Goal: Transaction & Acquisition: Purchase product/service

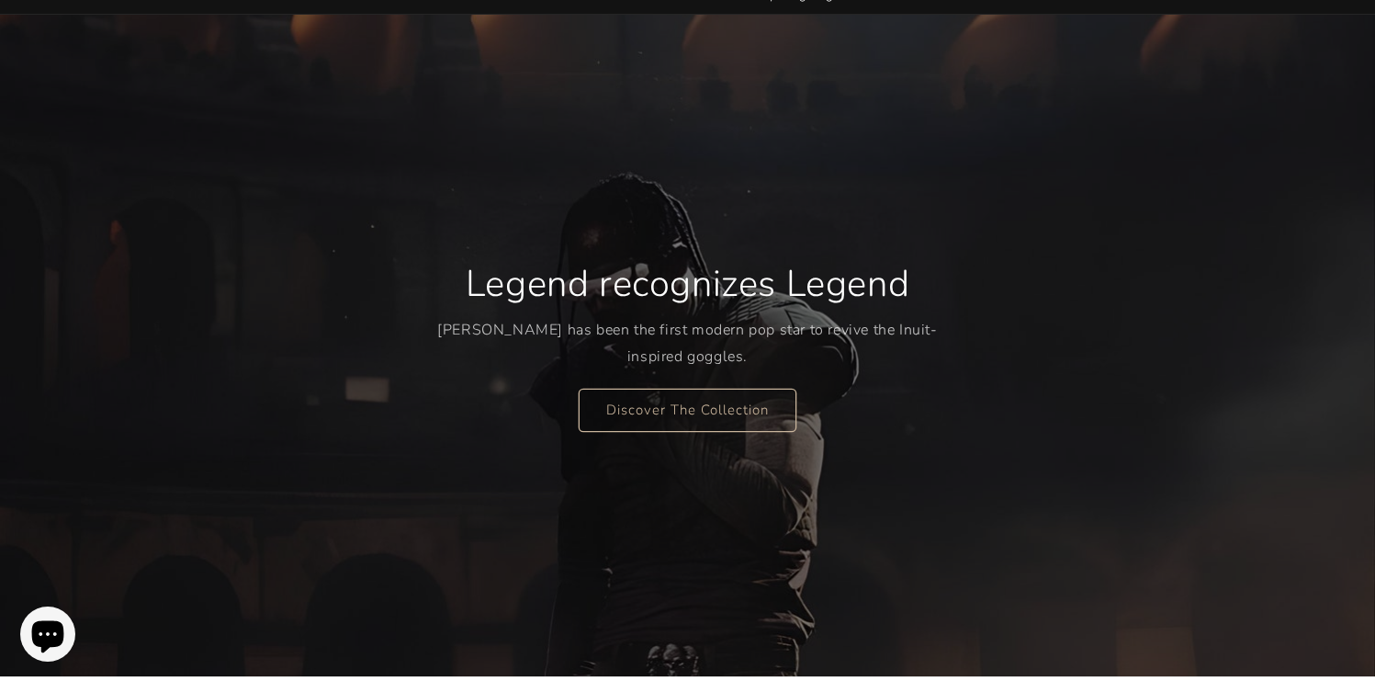
scroll to position [127, 0]
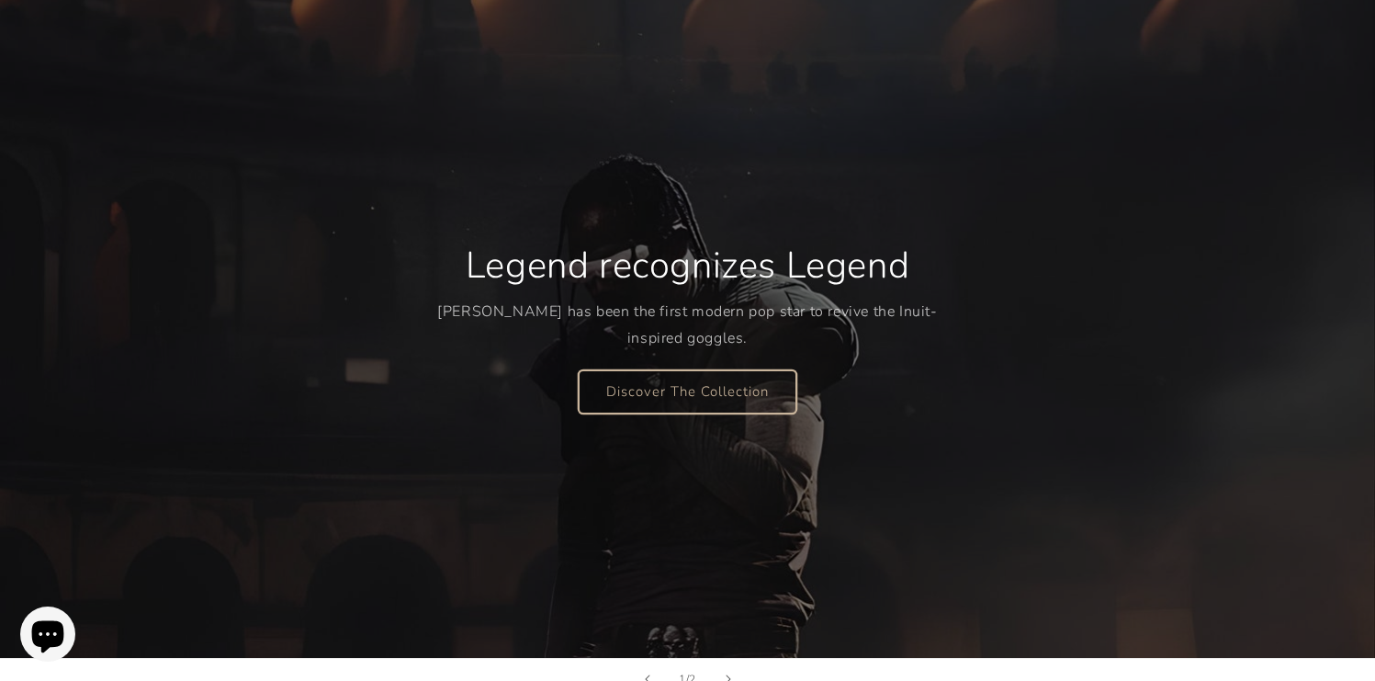
click at [679, 382] on link "Discover The Collection" at bounding box center [688, 390] width 218 height 43
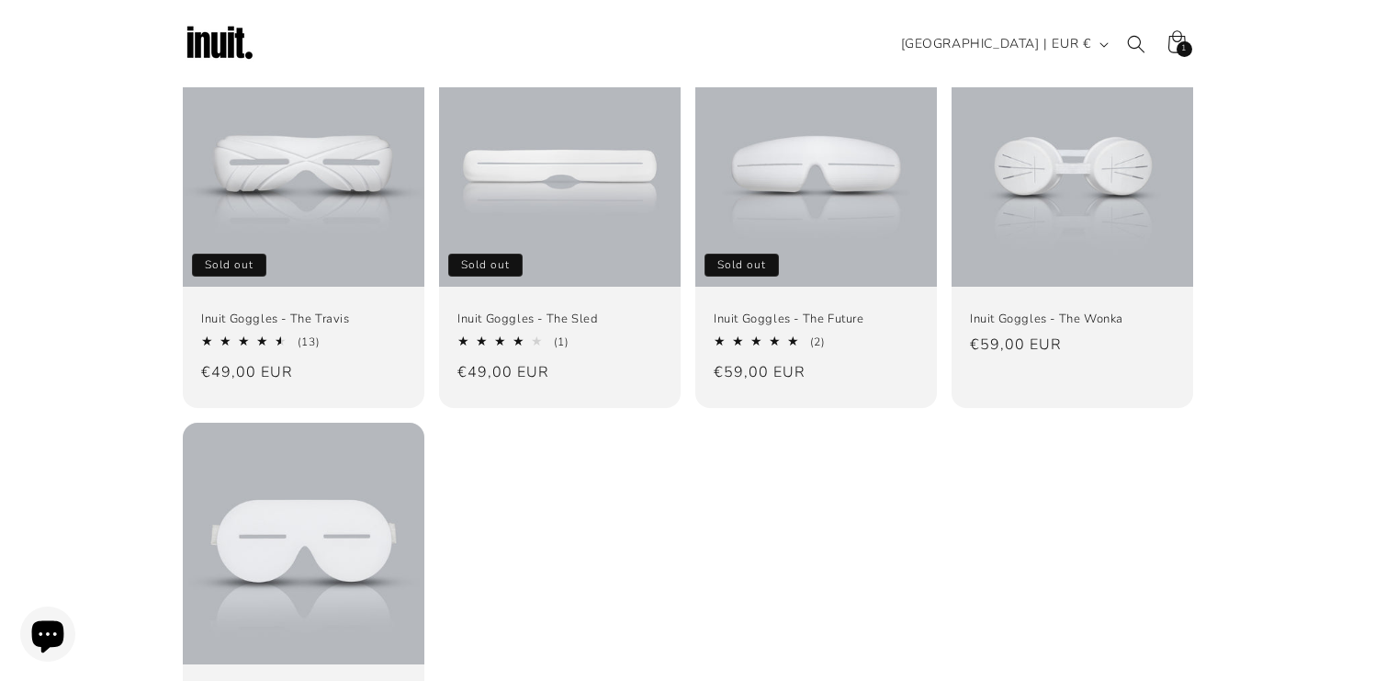
scroll to position [210, 0]
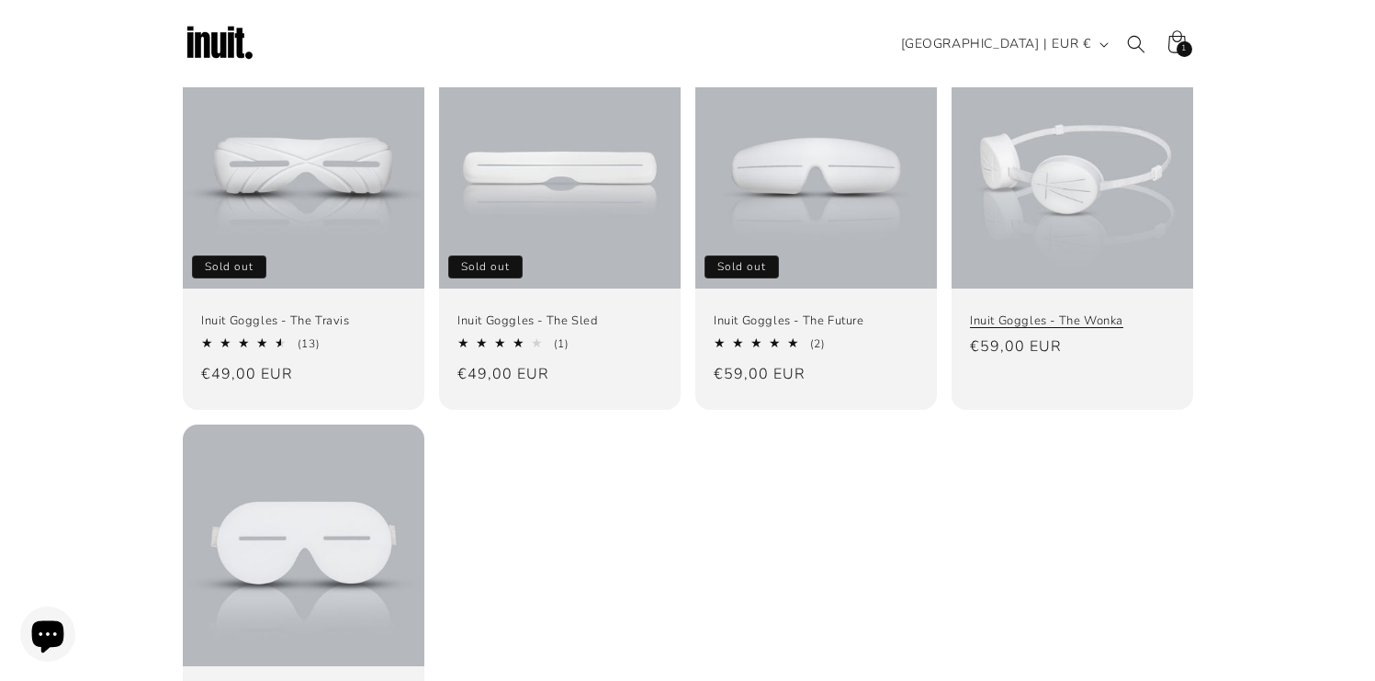
click at [1026, 313] on link "Inuit Goggles - The Wonka" at bounding box center [1072, 321] width 205 height 16
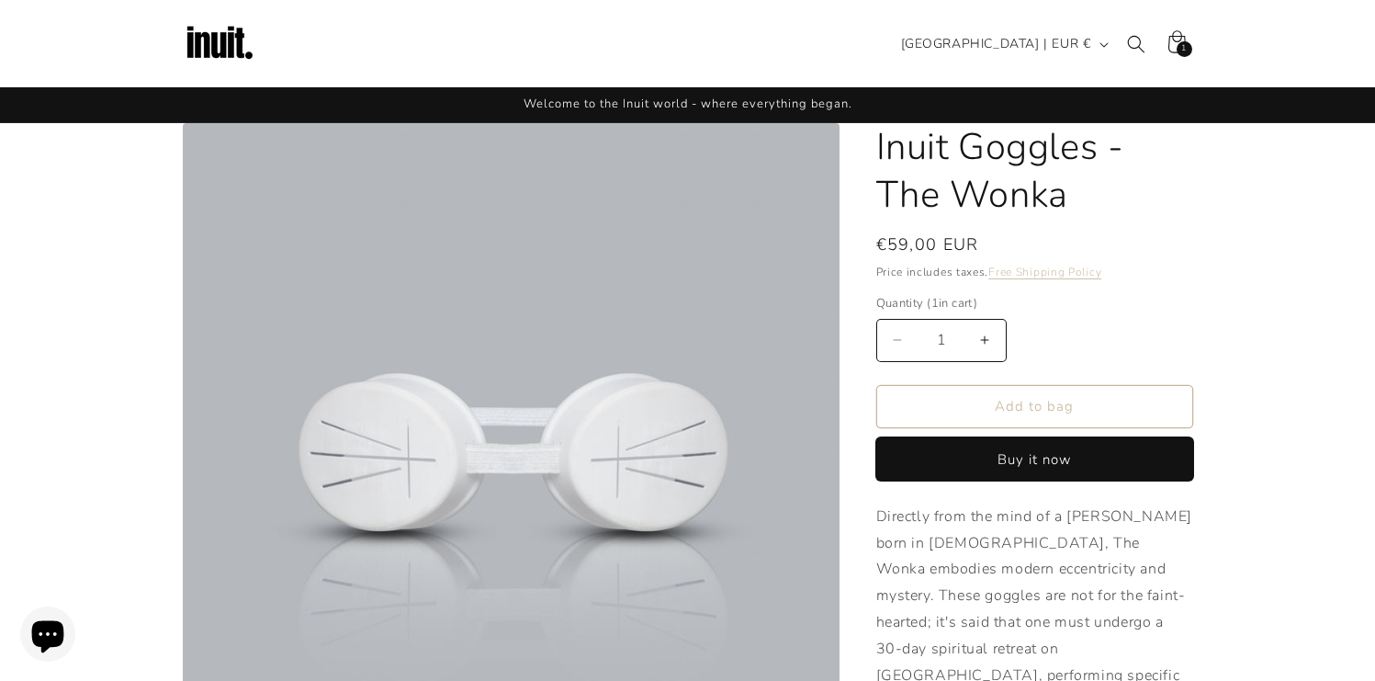
click at [974, 448] on button "Buy it now" at bounding box center [1034, 458] width 317 height 43
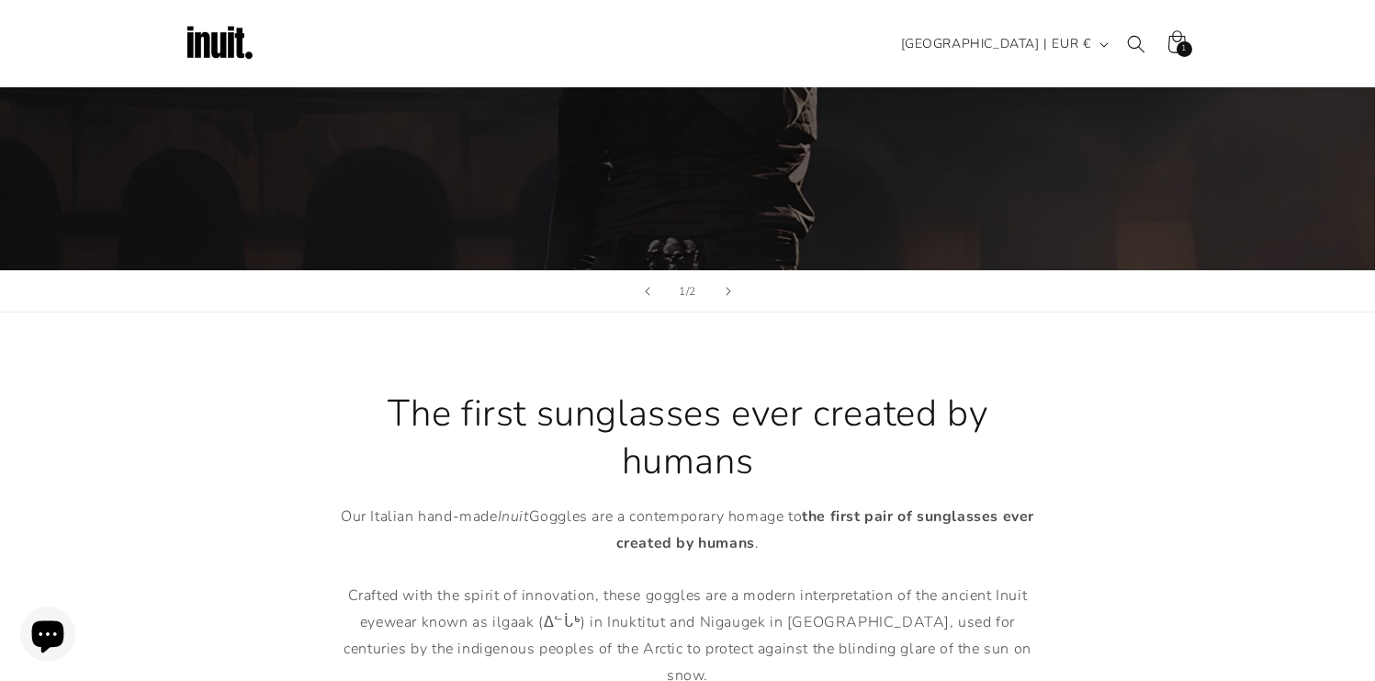
scroll to position [490, 0]
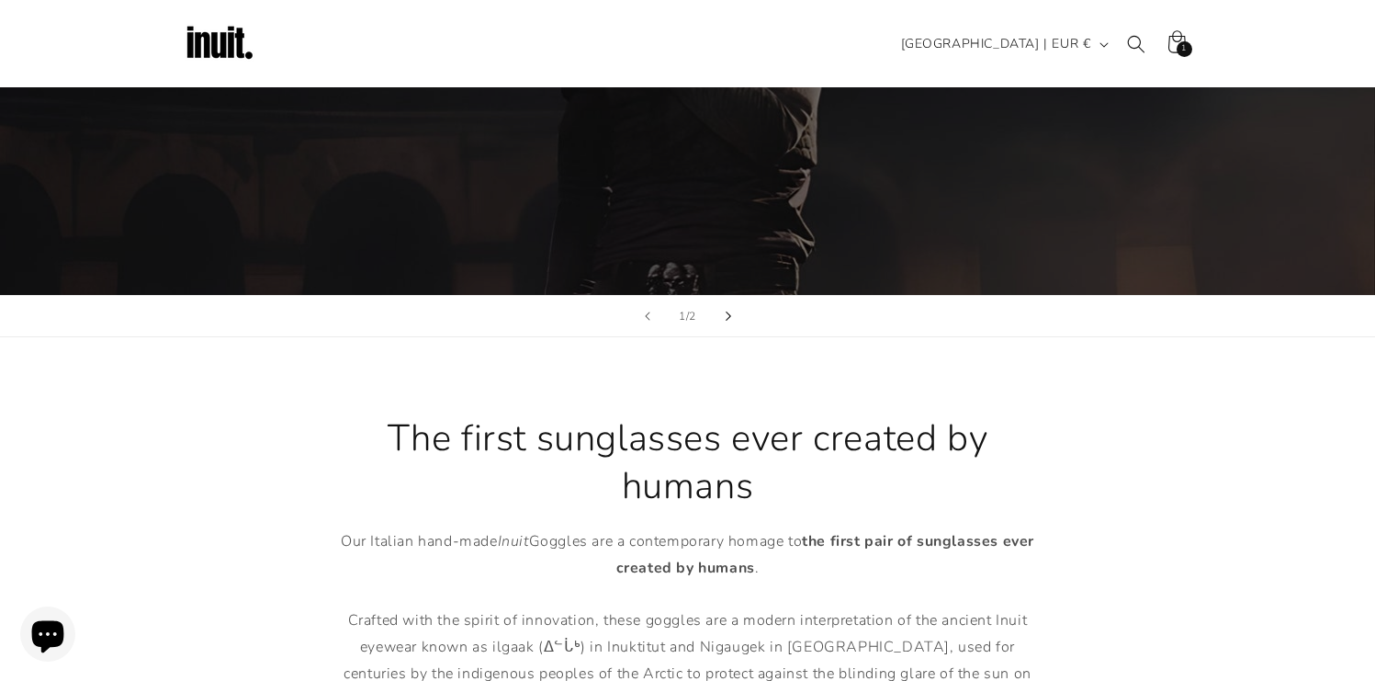
click at [729, 315] on icon "Next slide" at bounding box center [729, 315] width 6 height 9
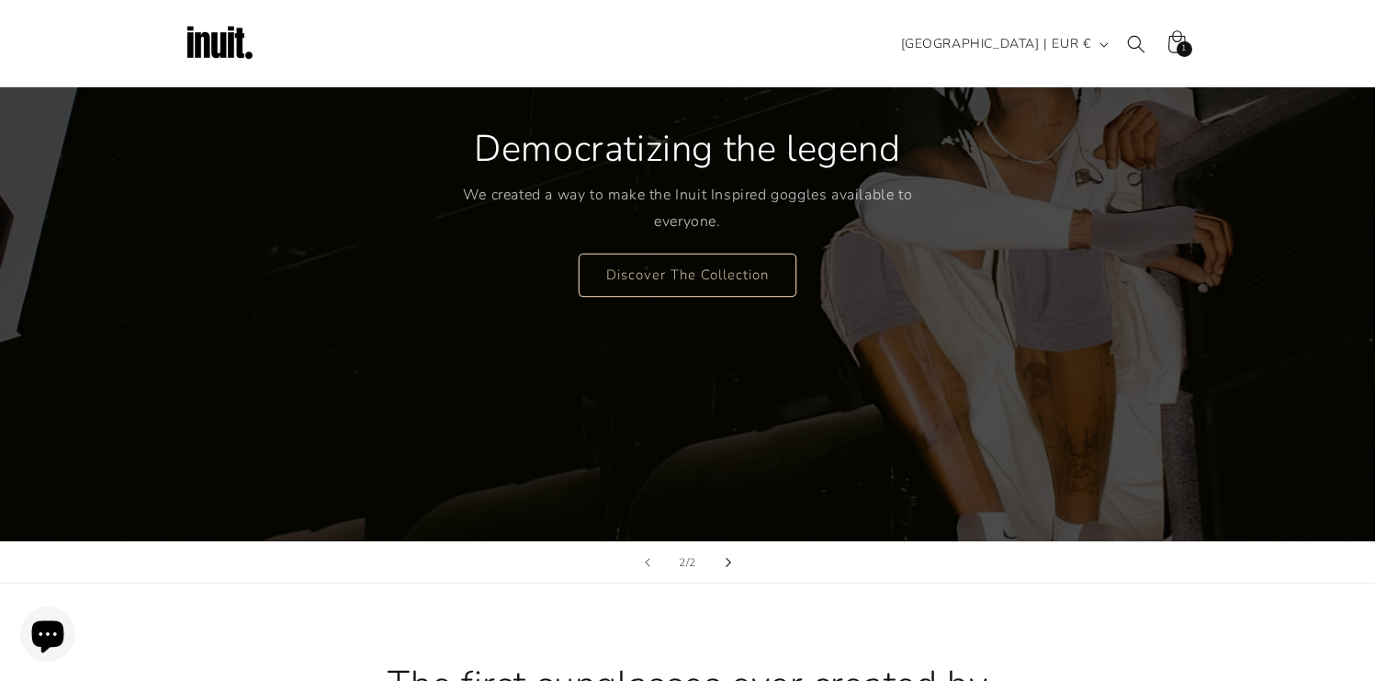
scroll to position [51, 0]
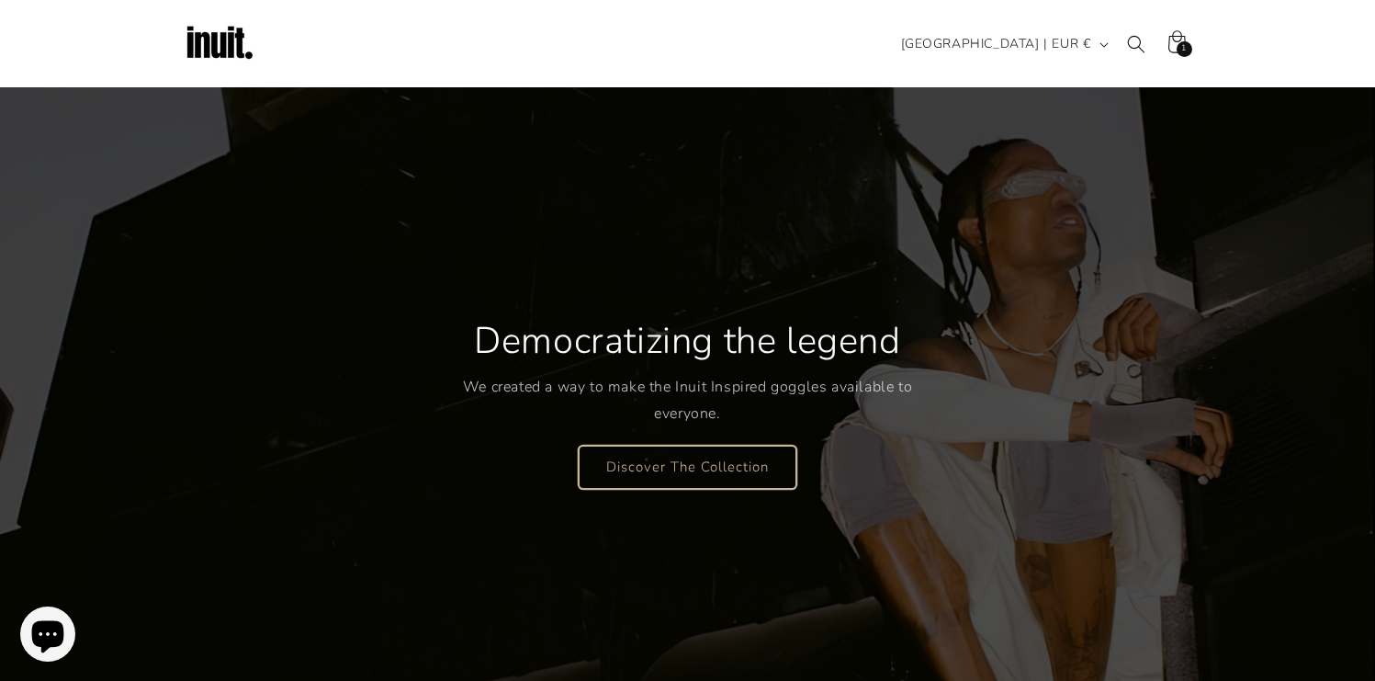
click at [671, 459] on link "Discover The Collection" at bounding box center [688, 466] width 218 height 43
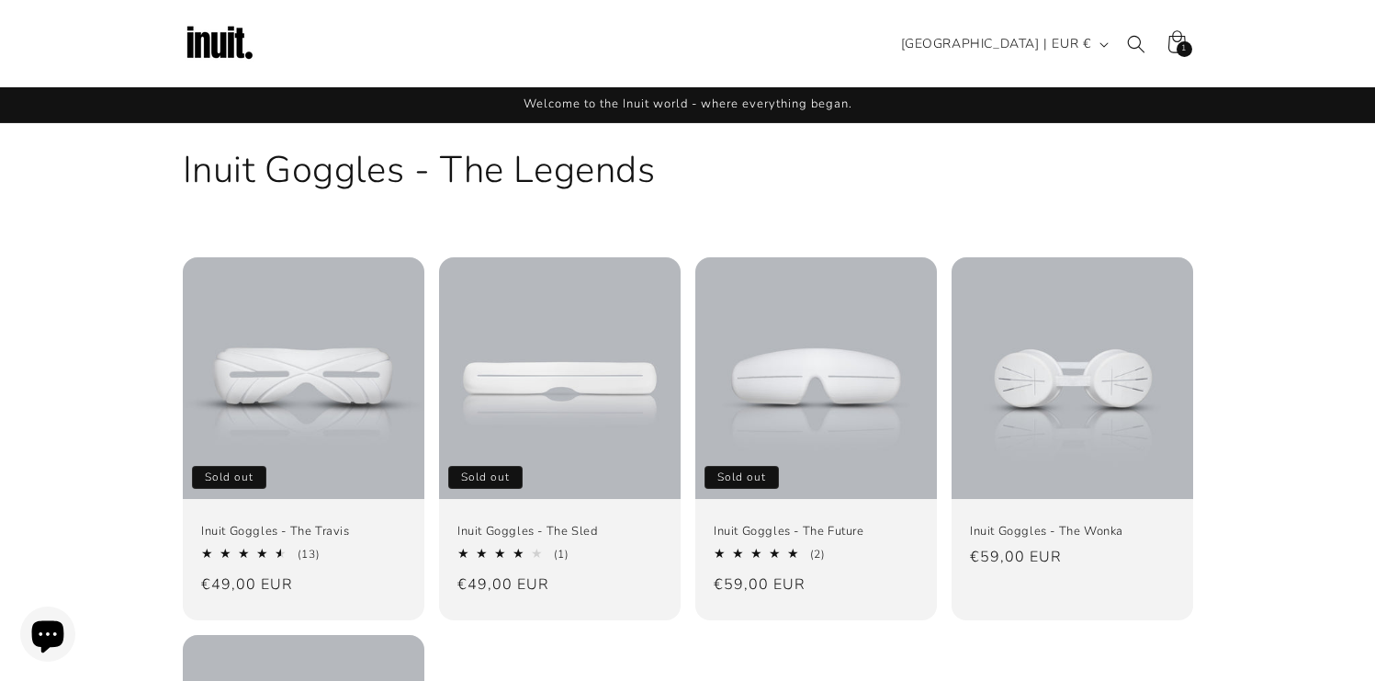
click at [244, 39] on img at bounding box center [219, 43] width 73 height 73
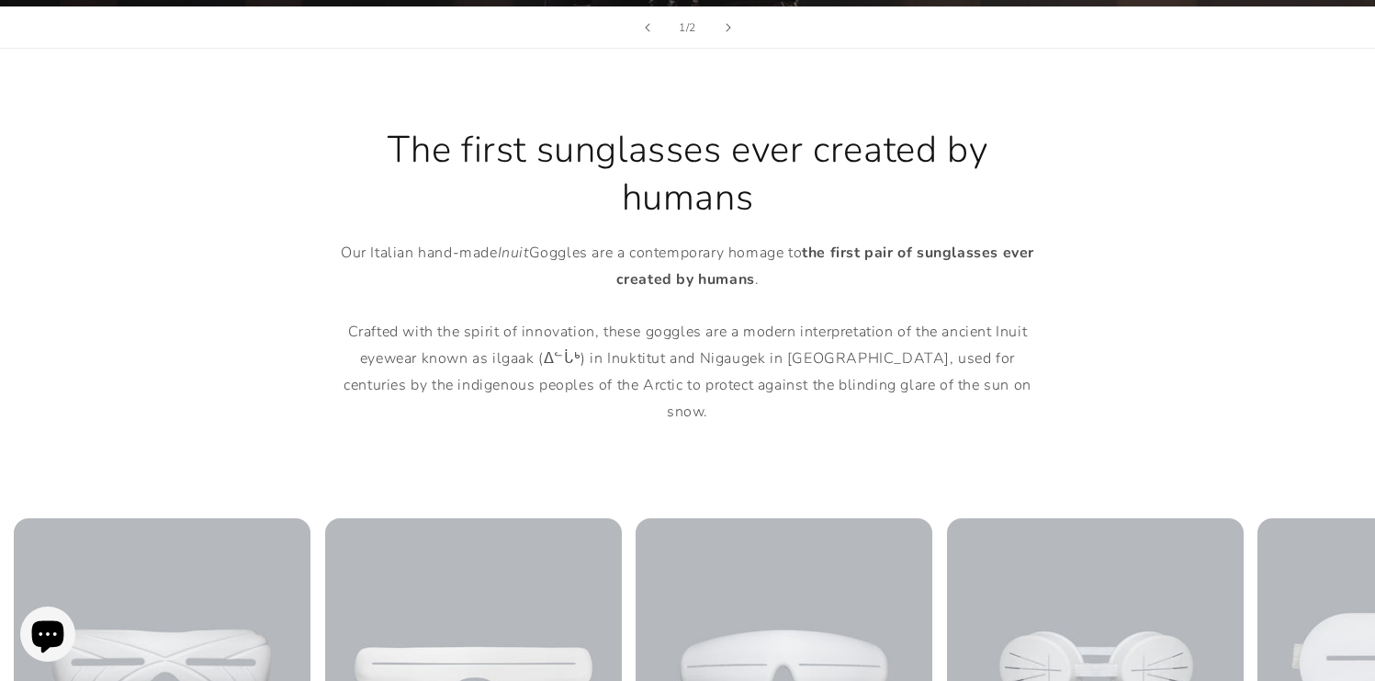
scroll to position [1237, 0]
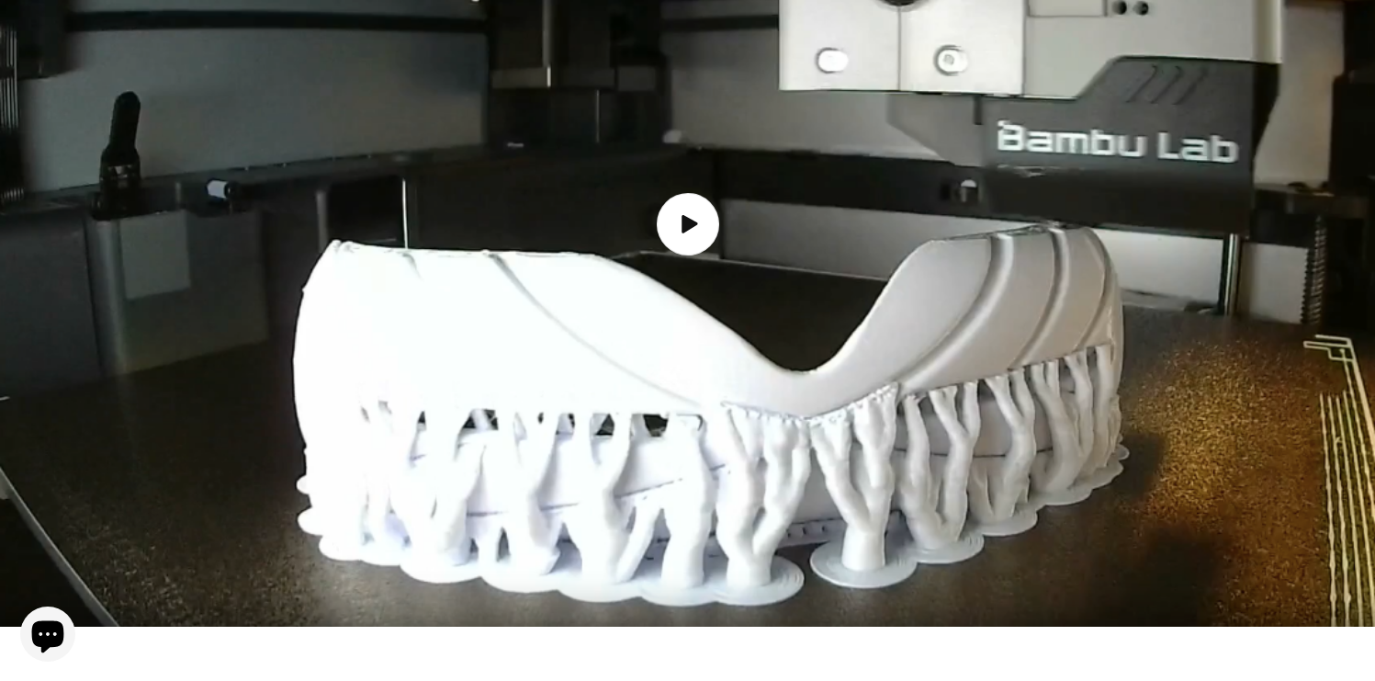
click at [699, 193] on span "Load video: How the Inuit goggles are made" at bounding box center [687, 224] width 62 height 62
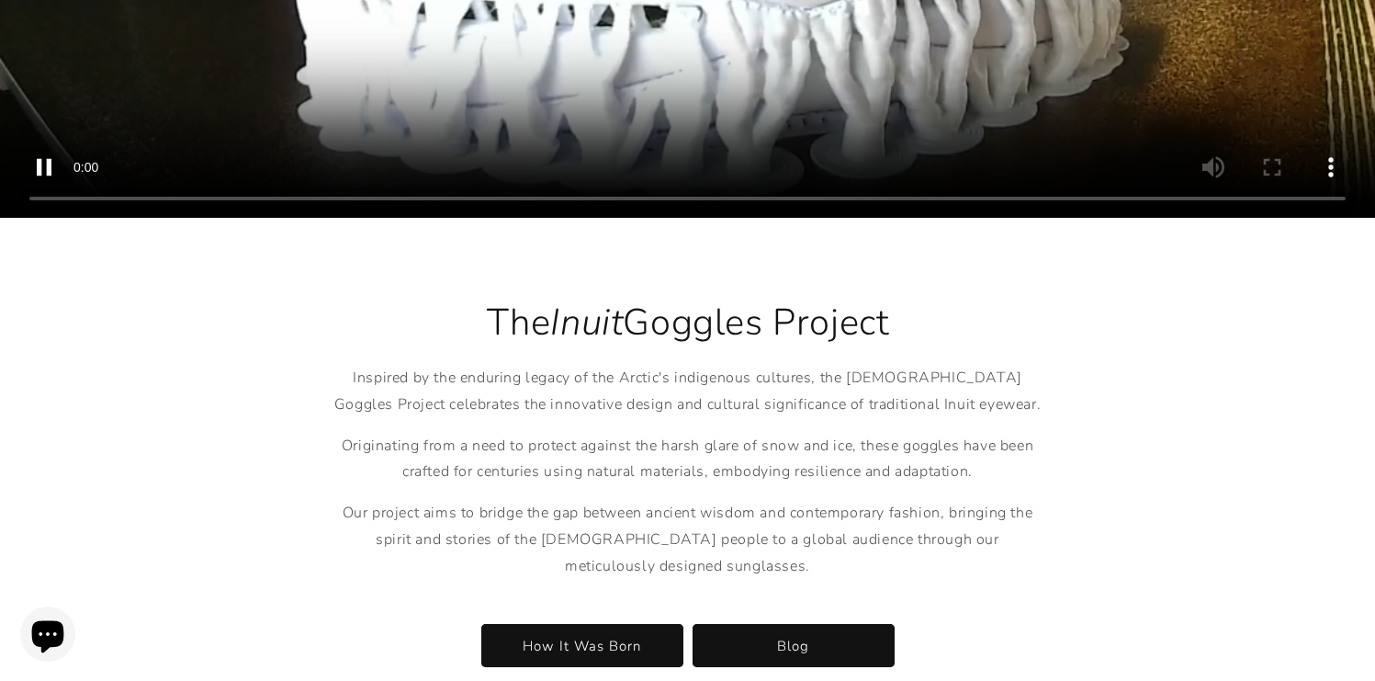
scroll to position [2727, 0]
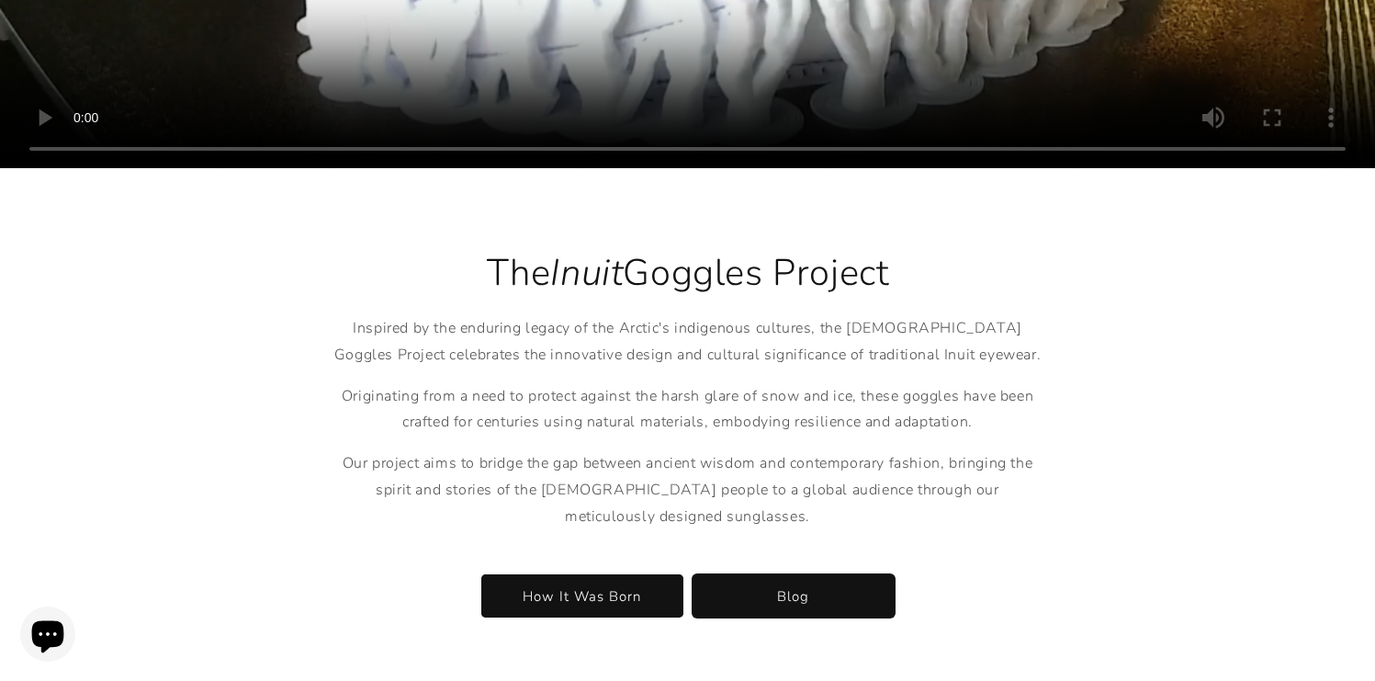
click at [755, 574] on link "Blog" at bounding box center [794, 595] width 202 height 43
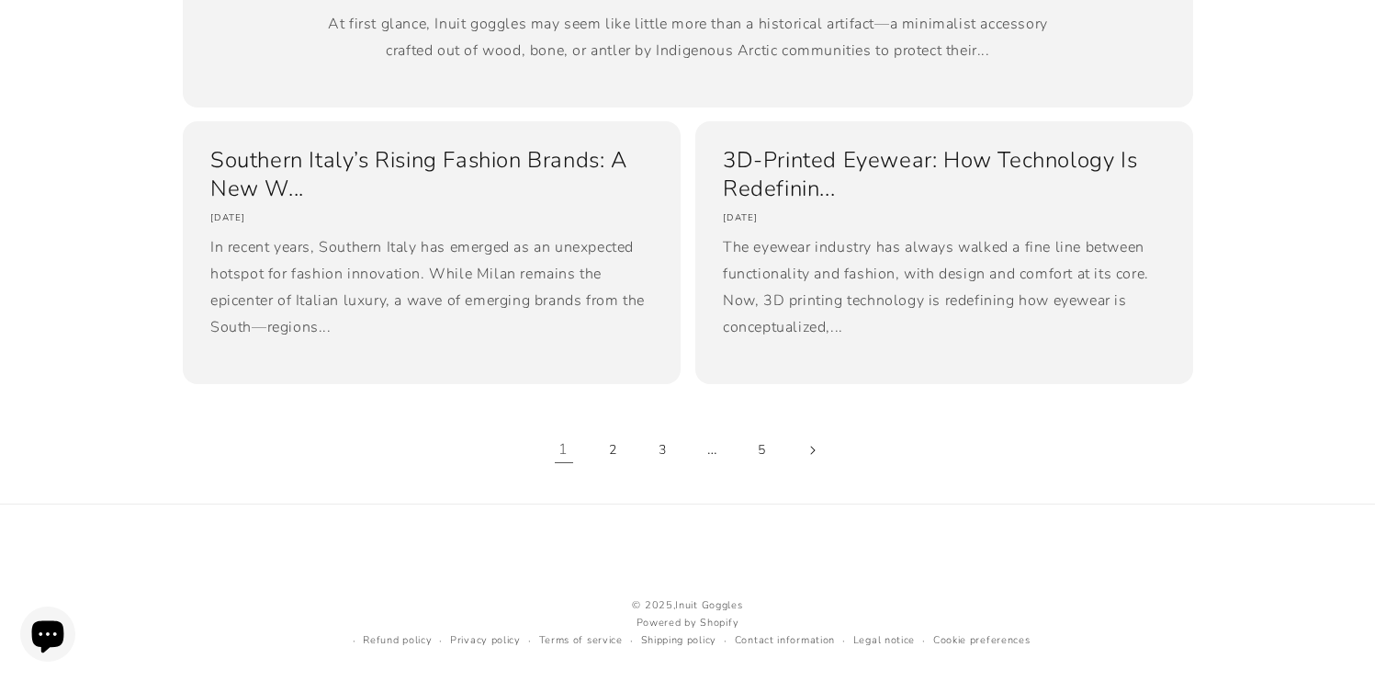
scroll to position [1554, 0]
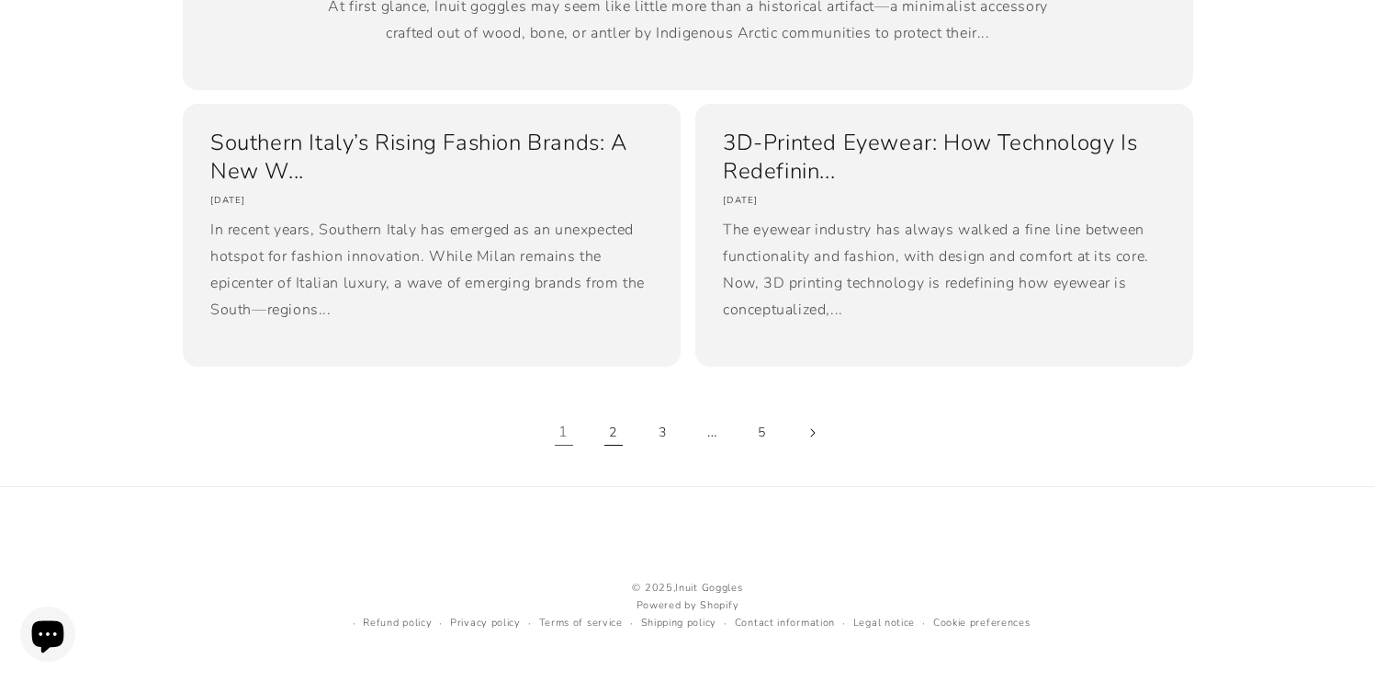
click at [610, 429] on link "2" at bounding box center [613, 432] width 40 height 40
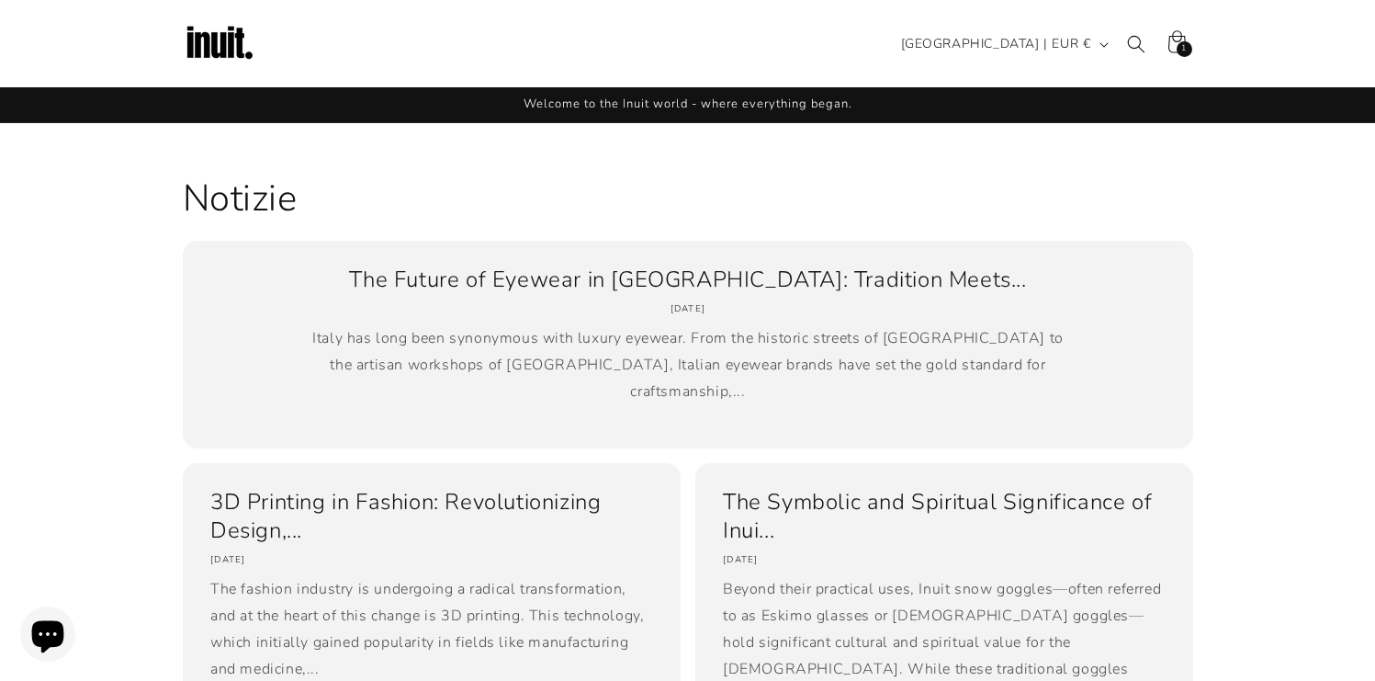
click at [237, 20] on img at bounding box center [219, 43] width 73 height 73
